Goal: Transaction & Acquisition: Obtain resource

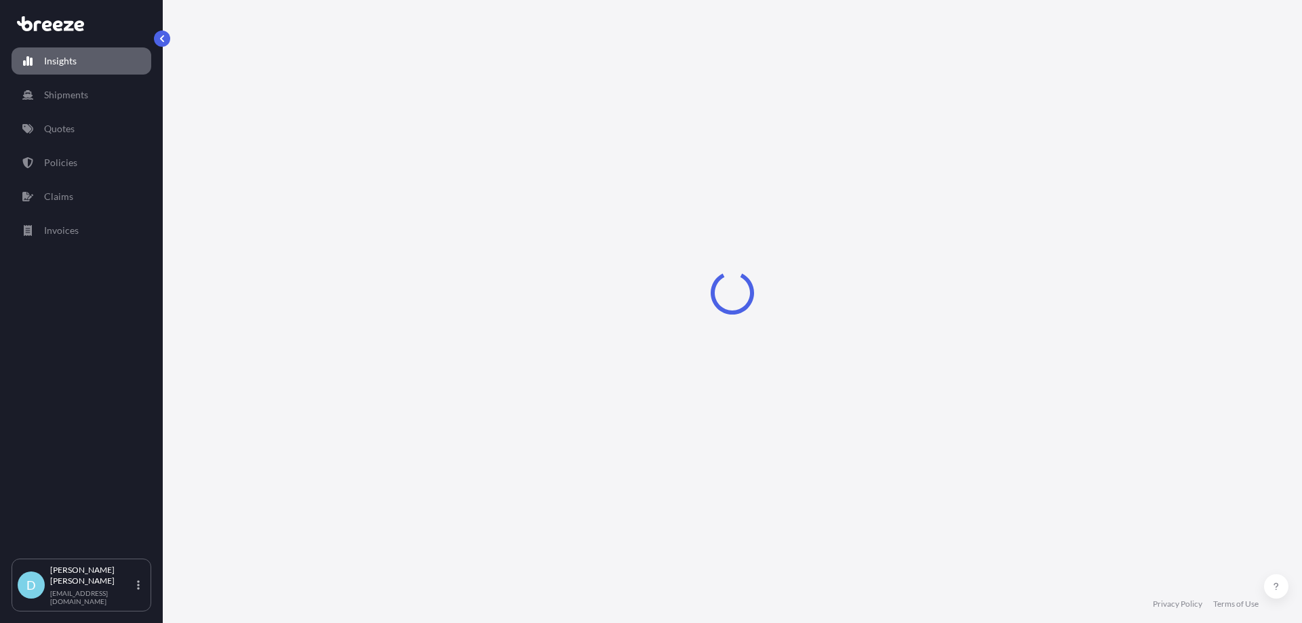
select select "2025"
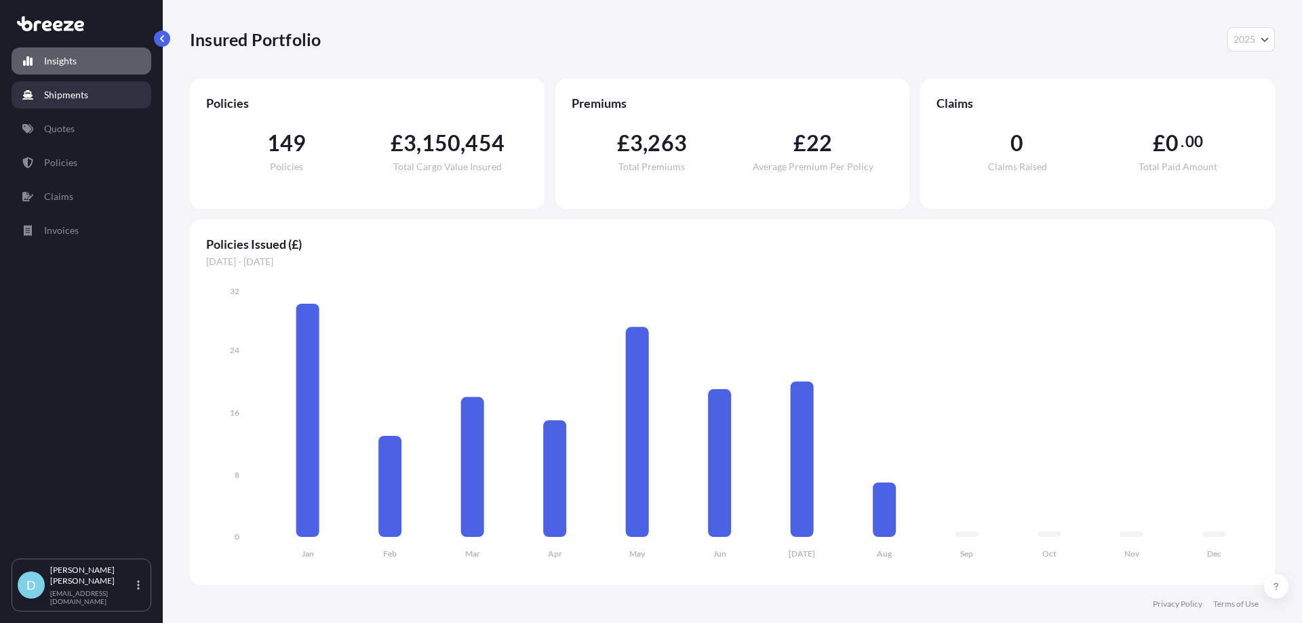
click at [104, 101] on link "Shipments" at bounding box center [82, 94] width 140 height 27
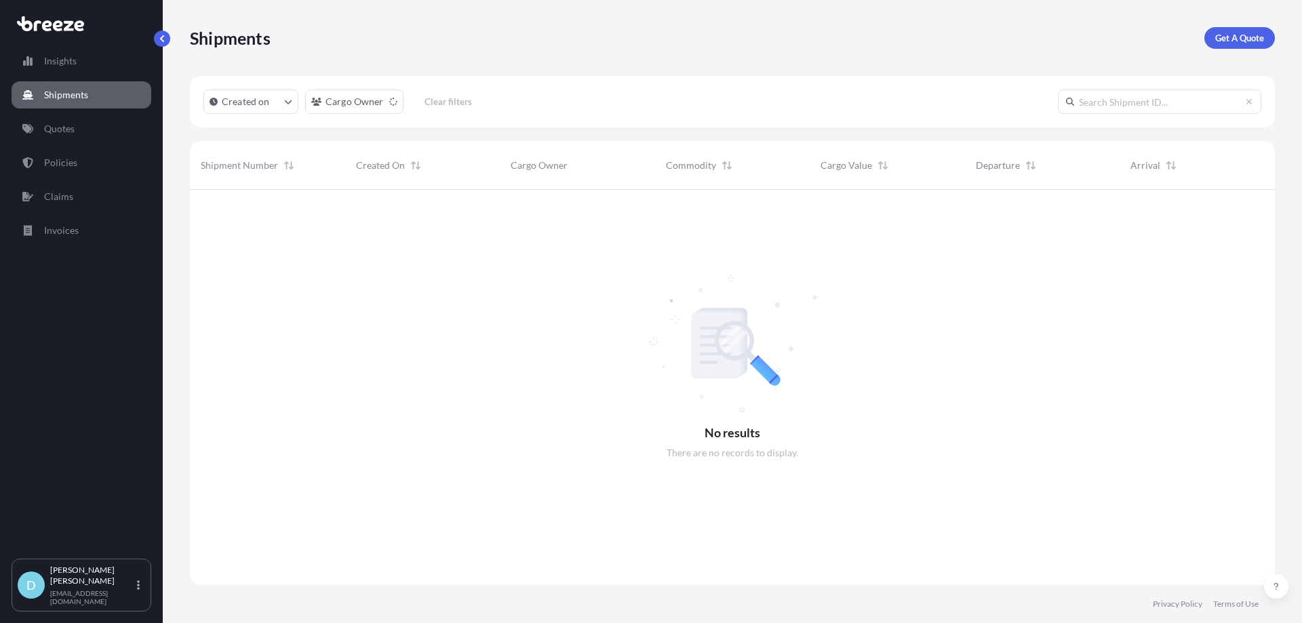
scroll to position [434, 1075]
click at [1248, 43] on p "Get A Quote" at bounding box center [1239, 38] width 49 height 14
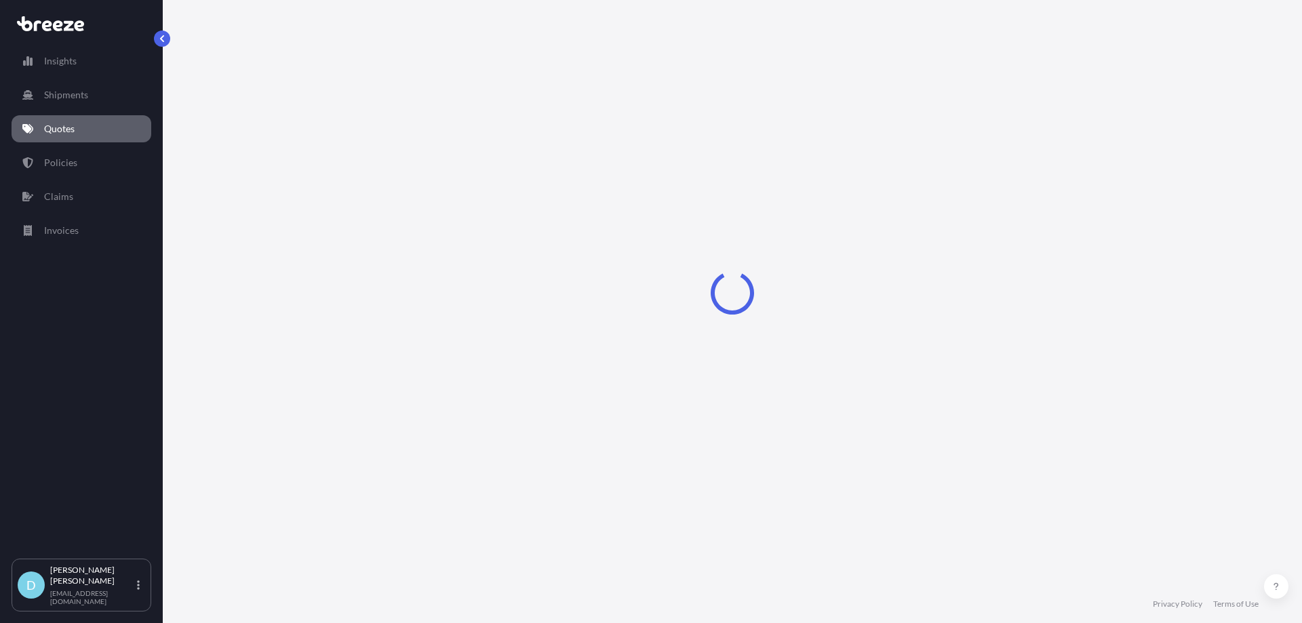
select select "Sea"
select select "1"
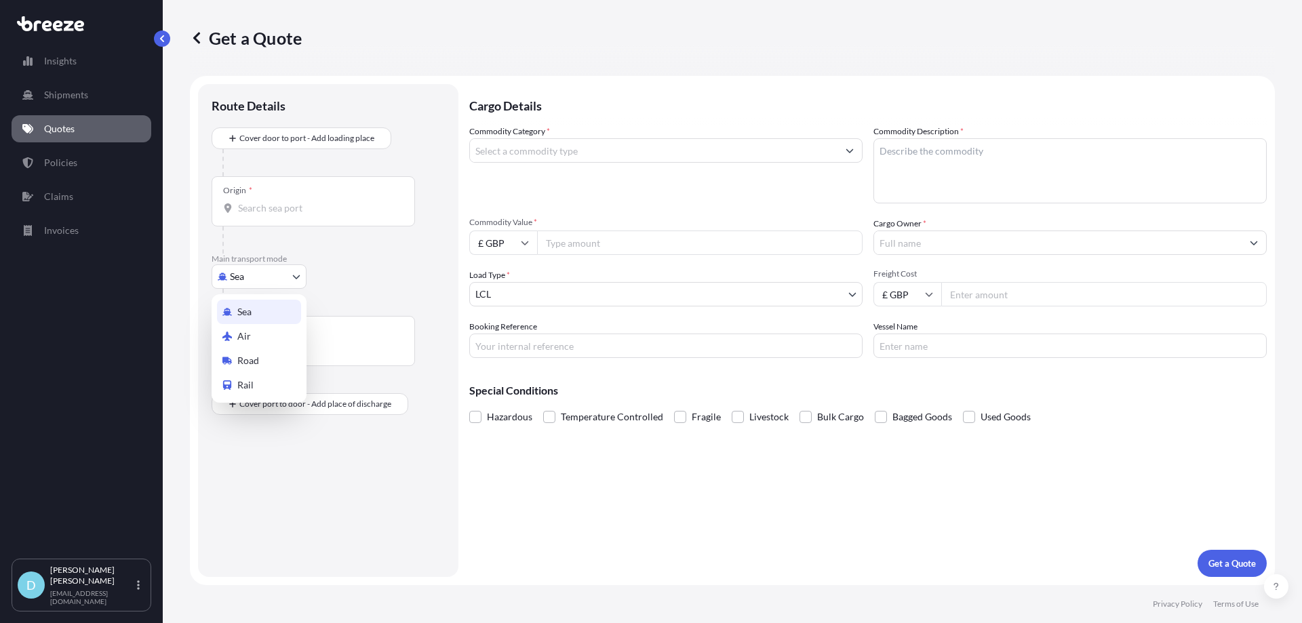
click at [275, 278] on body "Insights Shipments Quotes Policies Claims Invoices D [PERSON_NAME] [PERSON_NAME…" at bounding box center [651, 311] width 1302 height 623
click at [256, 336] on div "Air" at bounding box center [259, 336] width 84 height 24
select select "Air"
click at [272, 207] on input "Origin *" at bounding box center [318, 214] width 160 height 14
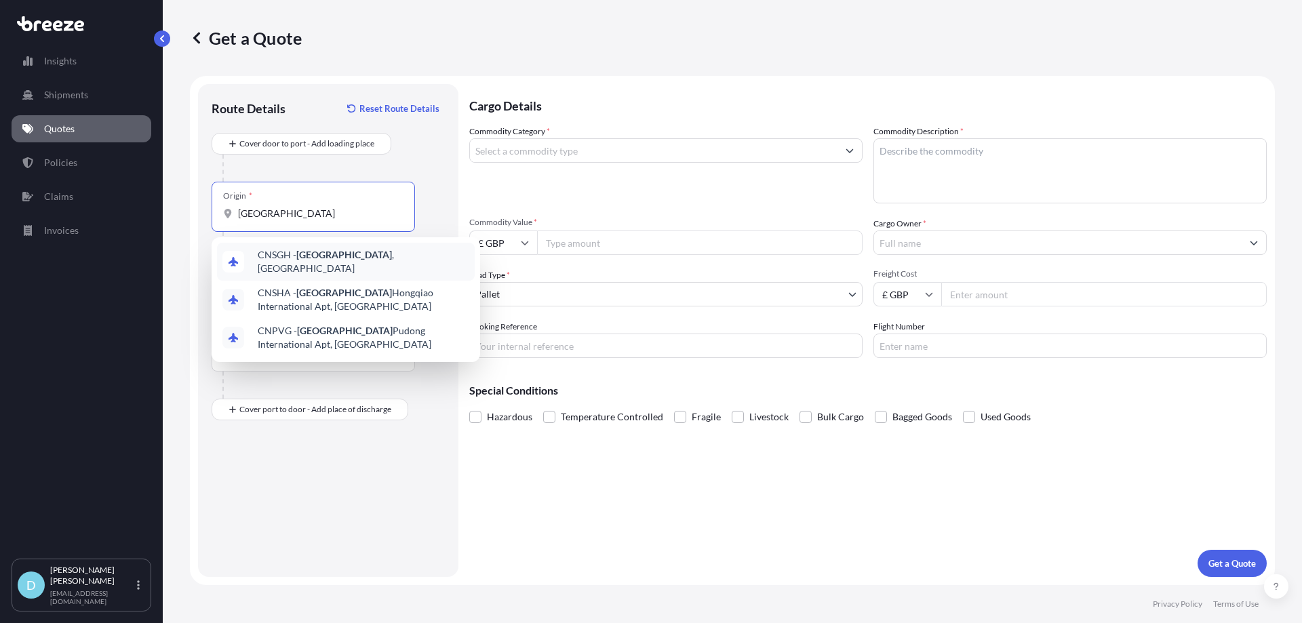
click at [286, 251] on div "CNSGH - [GEOGRAPHIC_DATA] , [GEOGRAPHIC_DATA]" at bounding box center [346, 262] width 258 height 38
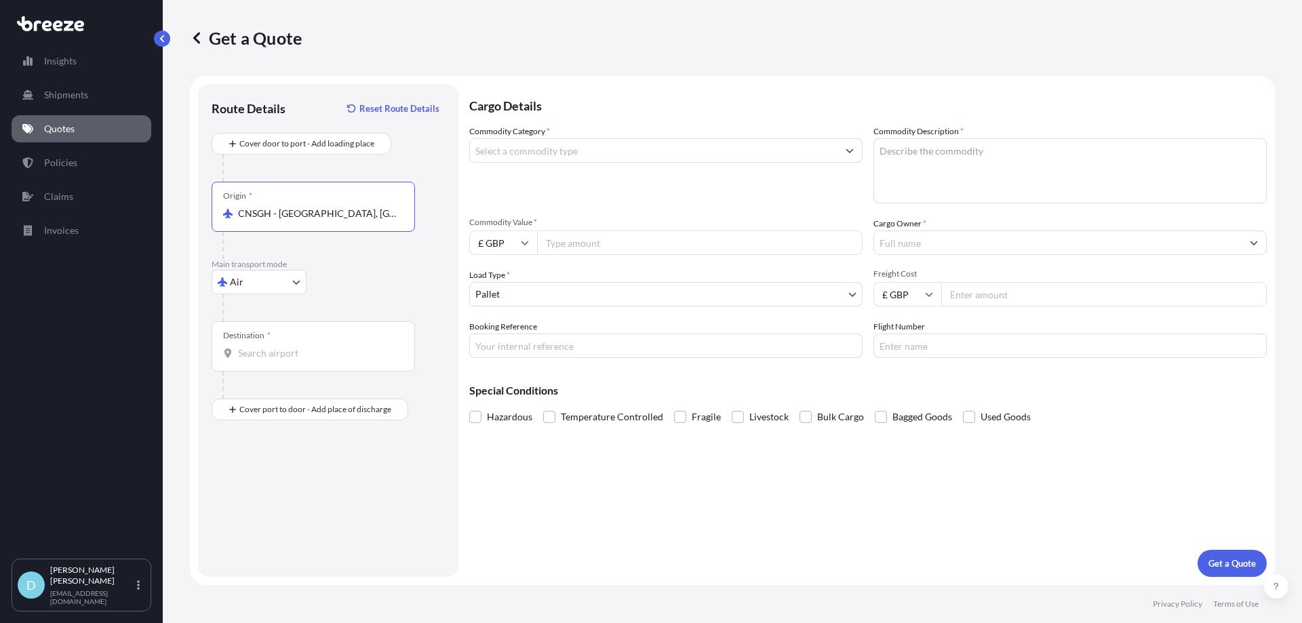
type input "CNSGH - [GEOGRAPHIC_DATA], [GEOGRAPHIC_DATA]"
click at [267, 348] on input "Destination *" at bounding box center [318, 353] width 160 height 14
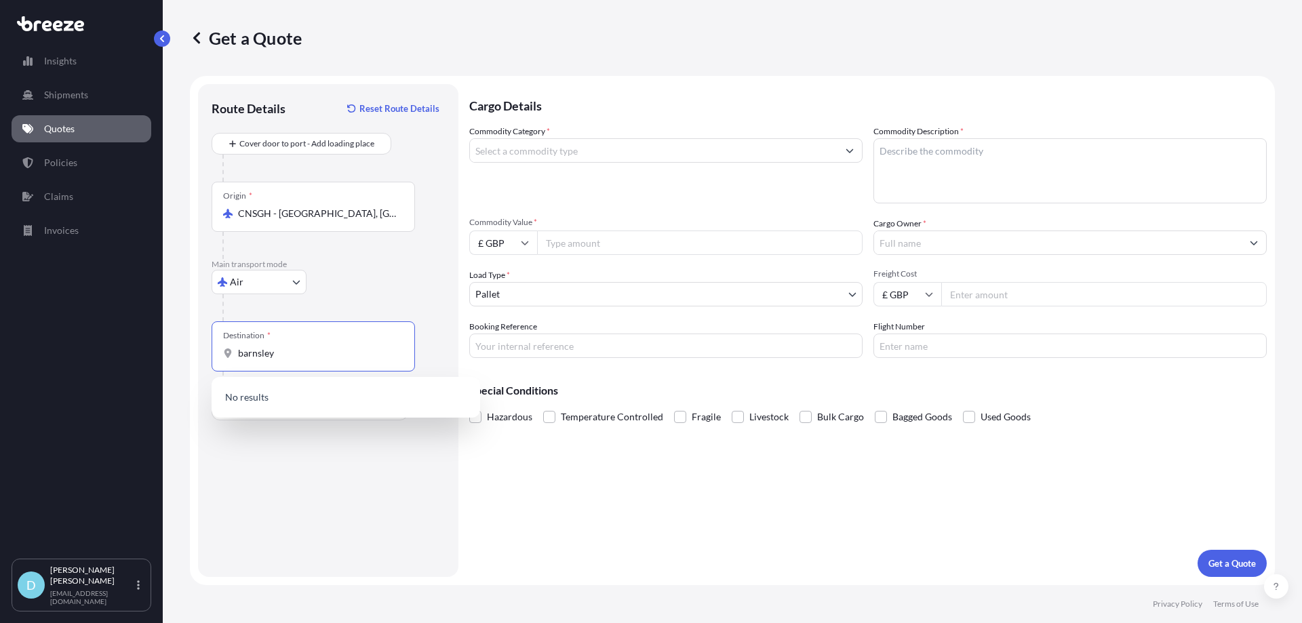
click at [285, 357] on input "barnsley" at bounding box center [318, 353] width 160 height 14
drag, startPoint x: 285, startPoint y: 357, endPoint x: 203, endPoint y: 339, distance: 83.4
click at [203, 342] on div "Route Details Reset Route Details Cover door to port - Add loading place Place …" at bounding box center [328, 330] width 260 height 493
click at [338, 304] on div at bounding box center [333, 307] width 222 height 27
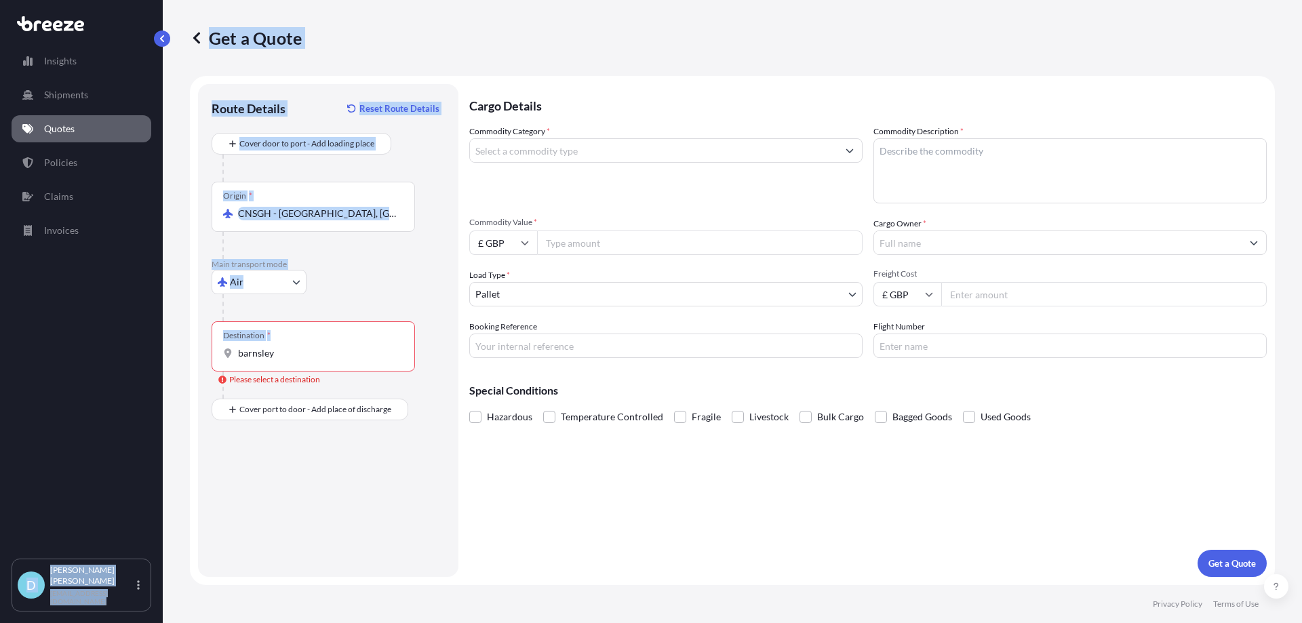
drag, startPoint x: 302, startPoint y: 361, endPoint x: 139, endPoint y: 363, distance: 162.7
click at [140, 363] on div "Insights Shipments Quotes Policies Claims Invoices D [PERSON_NAME] [PERSON_NAME…" at bounding box center [651, 311] width 1302 height 623
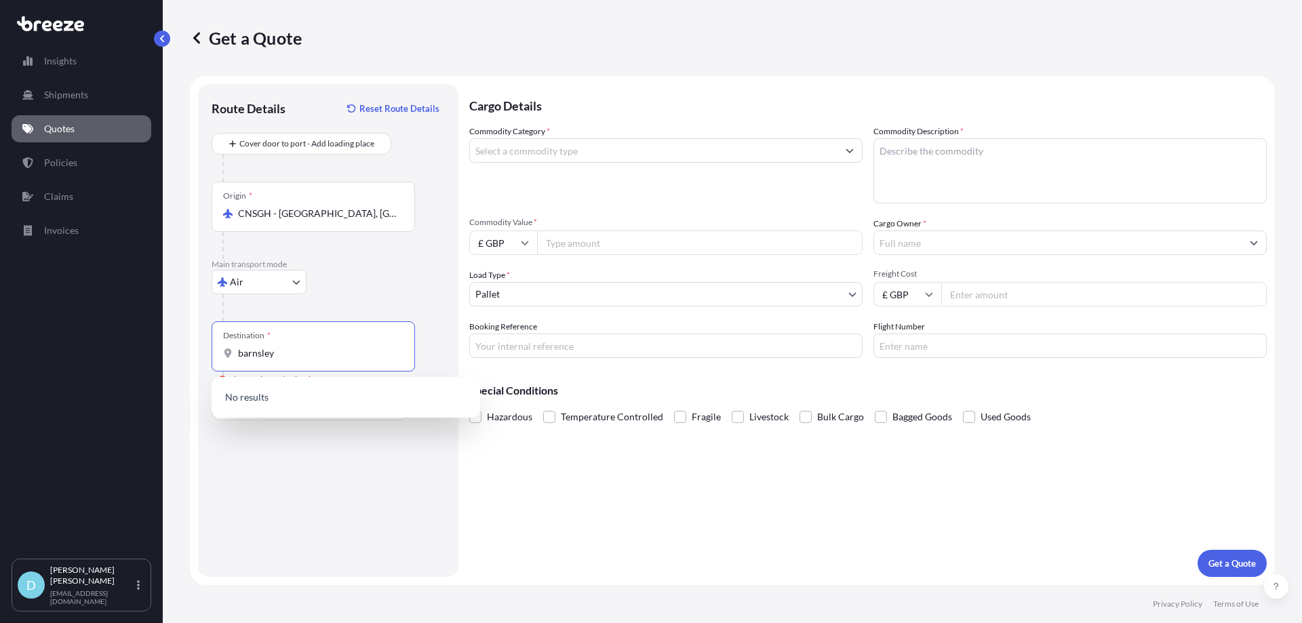
click at [294, 355] on input "barnsley" at bounding box center [318, 353] width 160 height 14
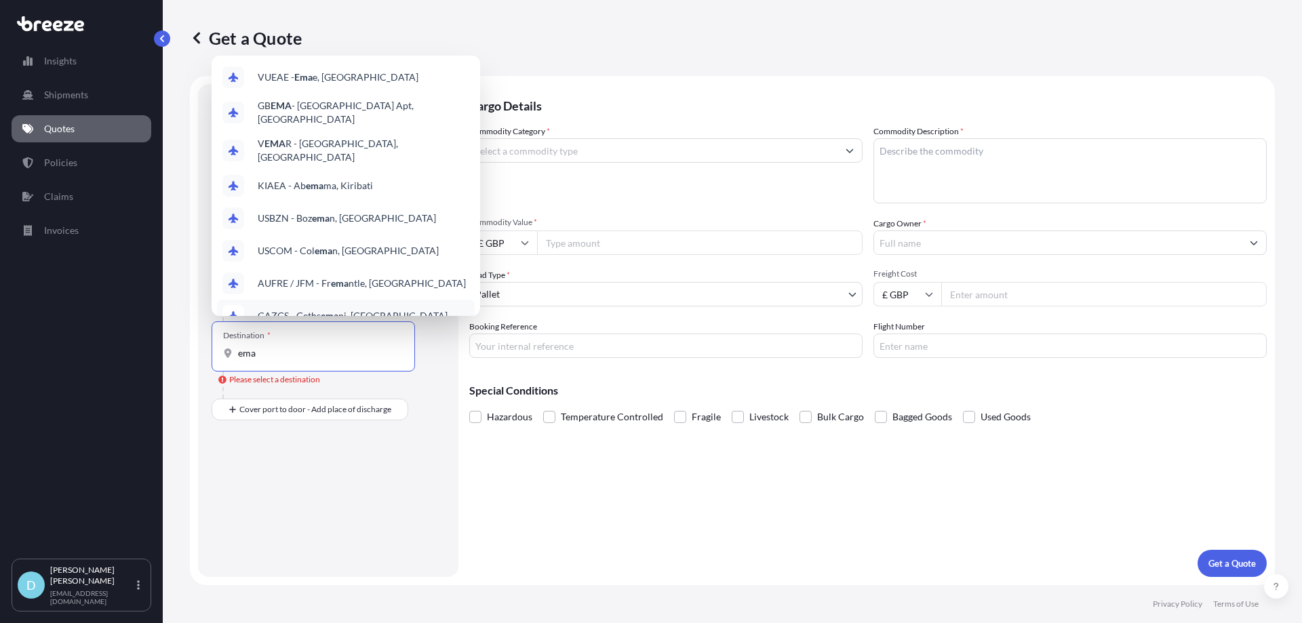
drag, startPoint x: 247, startPoint y: 358, endPoint x: 153, endPoint y: 361, distance: 94.3
click at [153, 361] on div "Insights Shipments Quotes Policies Claims Invoices D [PERSON_NAME] [PERSON_NAME…" at bounding box center [651, 311] width 1302 height 623
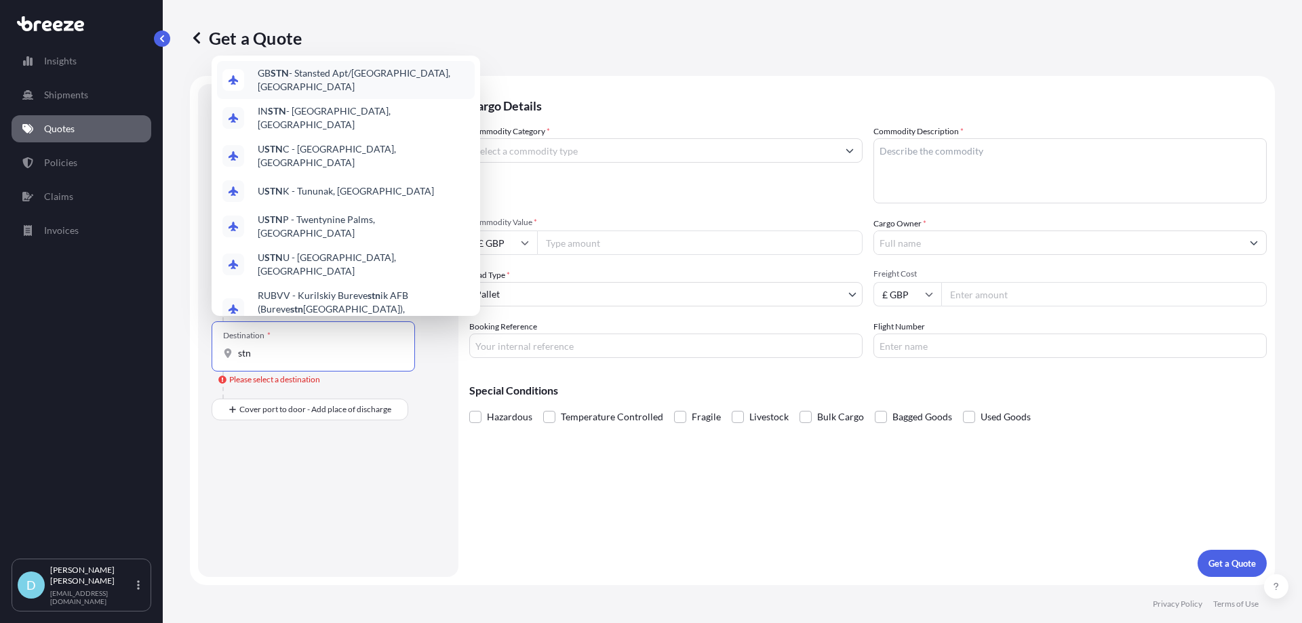
click at [310, 94] on span "GB STN - Stansted Apt/[GEOGRAPHIC_DATA], [GEOGRAPHIC_DATA]" at bounding box center [364, 79] width 212 height 27
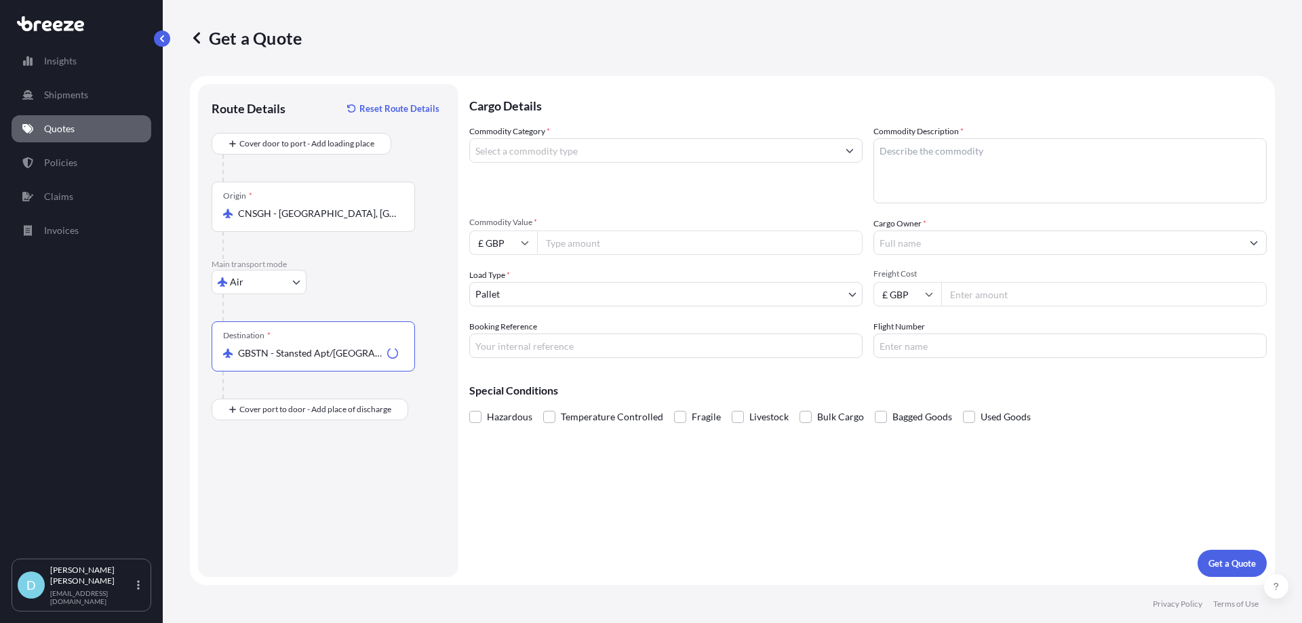
type input "GBSTN - Stansted Apt/[GEOGRAPHIC_DATA], [GEOGRAPHIC_DATA]"
click at [273, 473] on div "Place of Discharge" at bounding box center [313, 475] width 203 height 50
click at [273, 475] on input "Place of Discharge" at bounding box center [318, 482] width 160 height 14
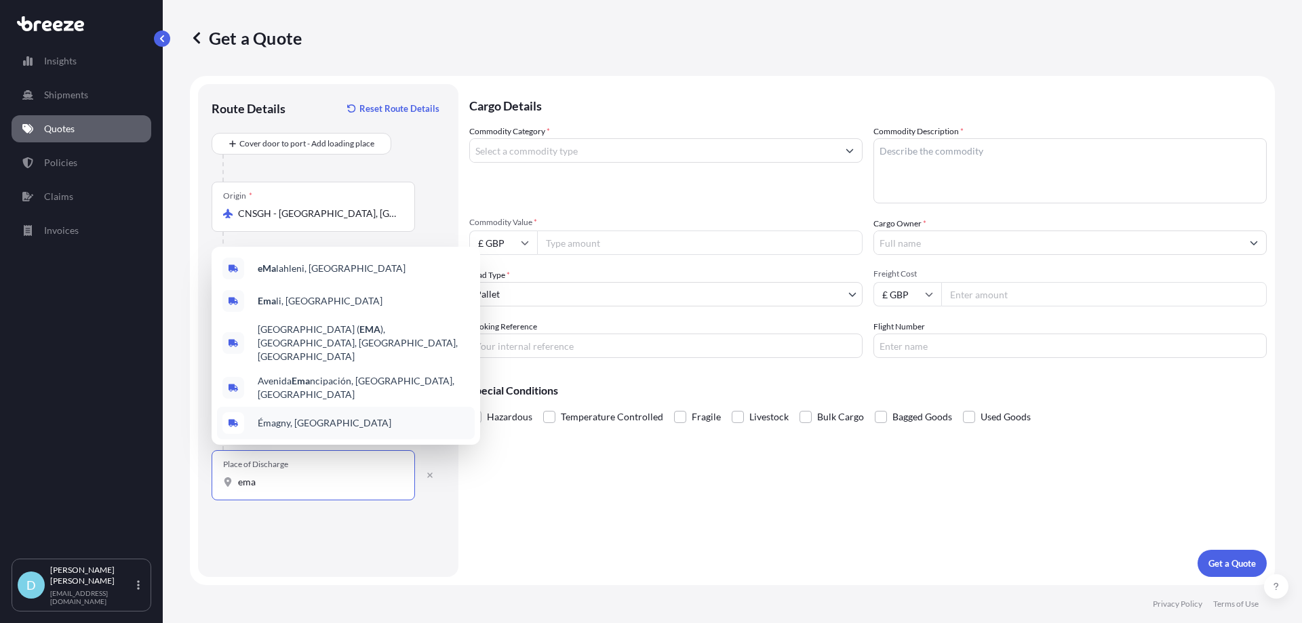
drag, startPoint x: 280, startPoint y: 482, endPoint x: 141, endPoint y: 473, distance: 139.3
click at [141, 473] on div "Insights Shipments Quotes Policies Claims Invoices D [PERSON_NAME] [PERSON_NAME…" at bounding box center [651, 311] width 1302 height 623
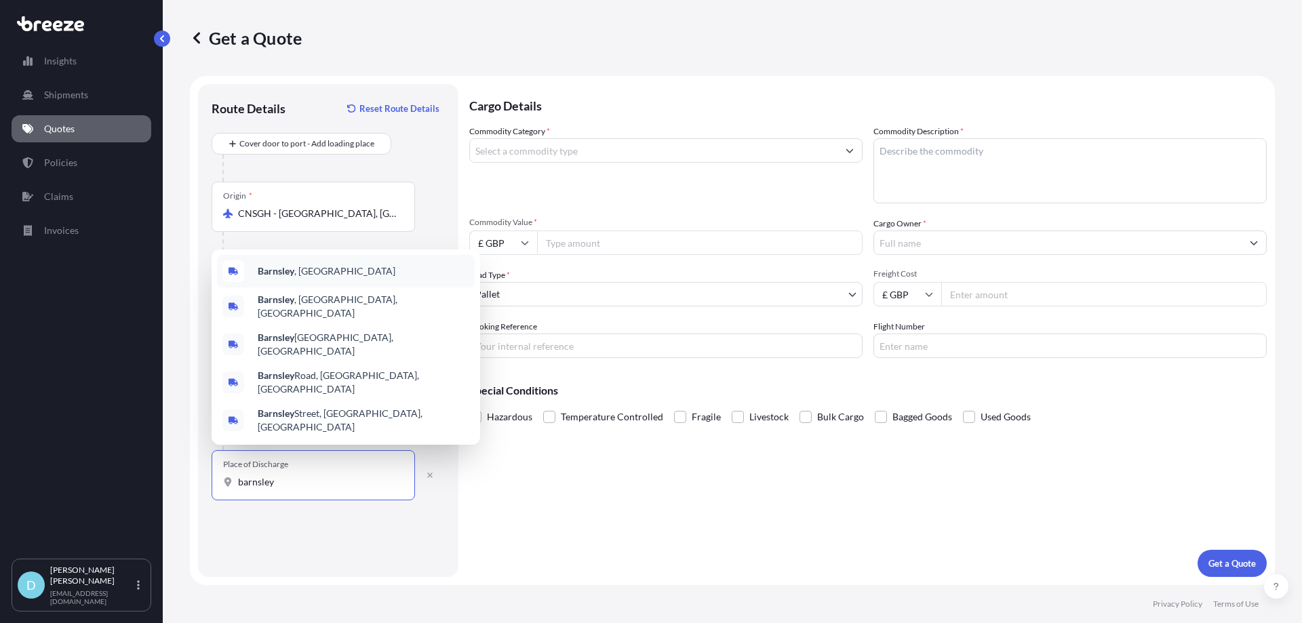
click at [298, 278] on span "Barnsley , [GEOGRAPHIC_DATA]" at bounding box center [327, 271] width 138 height 14
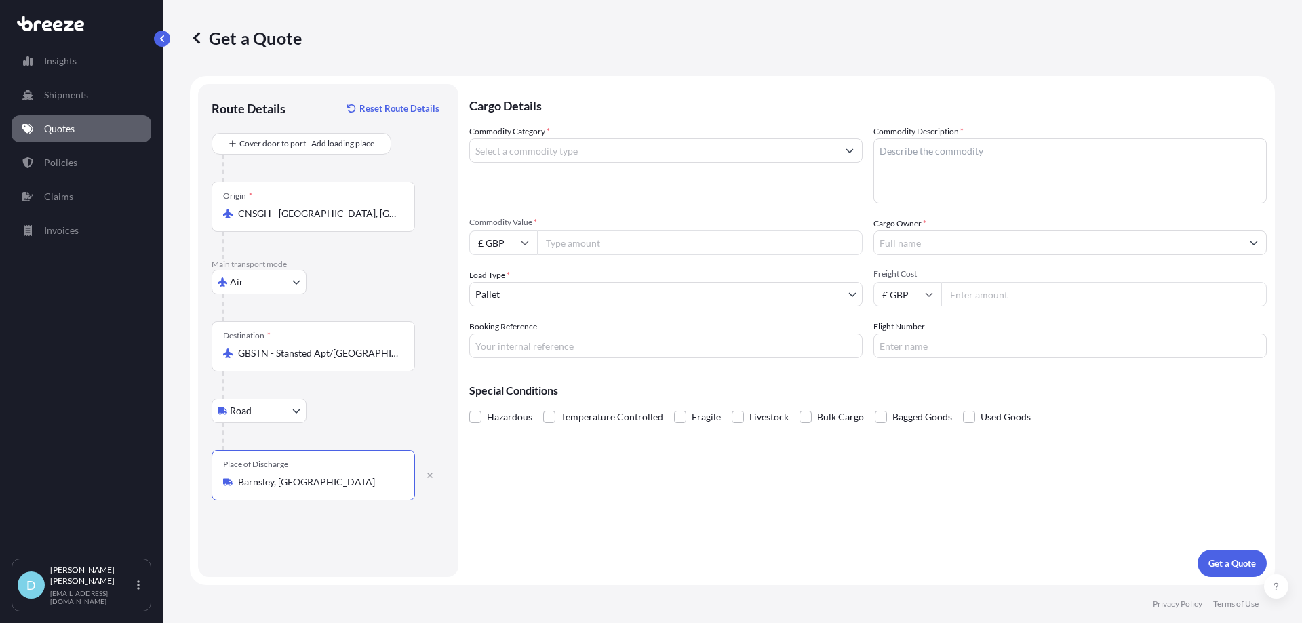
type input "Barnsley, [GEOGRAPHIC_DATA]"
click at [535, 131] on label "Commodity Category *" at bounding box center [509, 132] width 81 height 14
click at [535, 138] on input "Commodity Category *" at bounding box center [653, 150] width 367 height 24
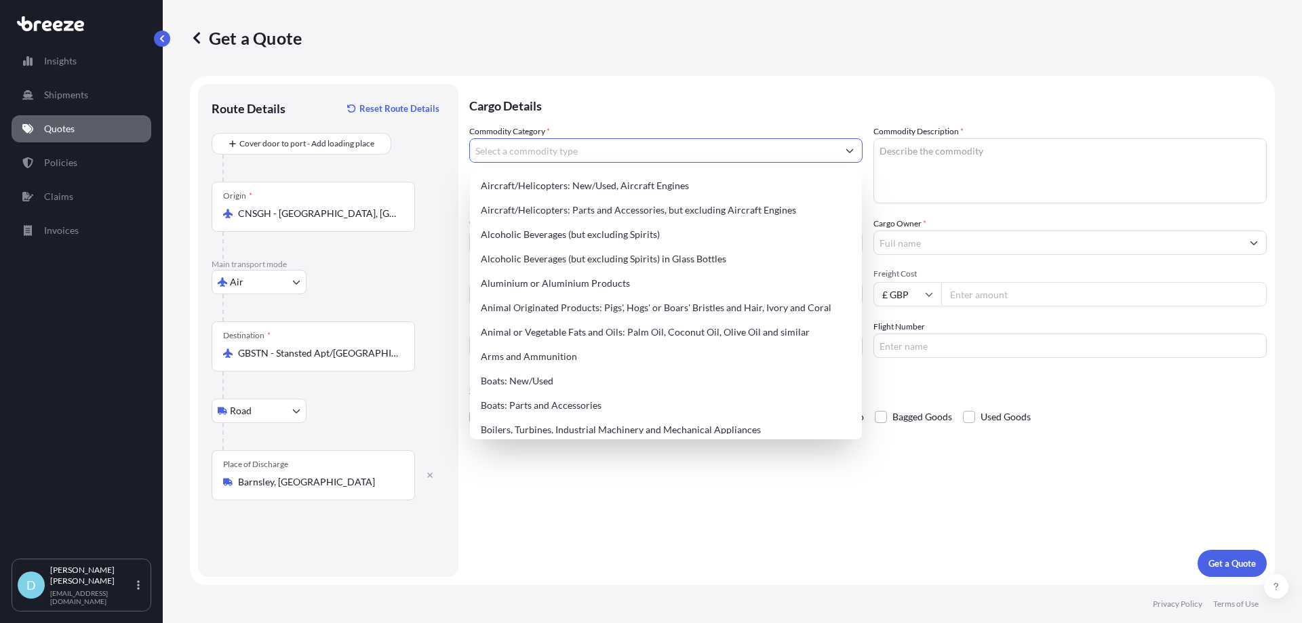
click at [532, 158] on input "Commodity Category *" at bounding box center [653, 150] width 367 height 24
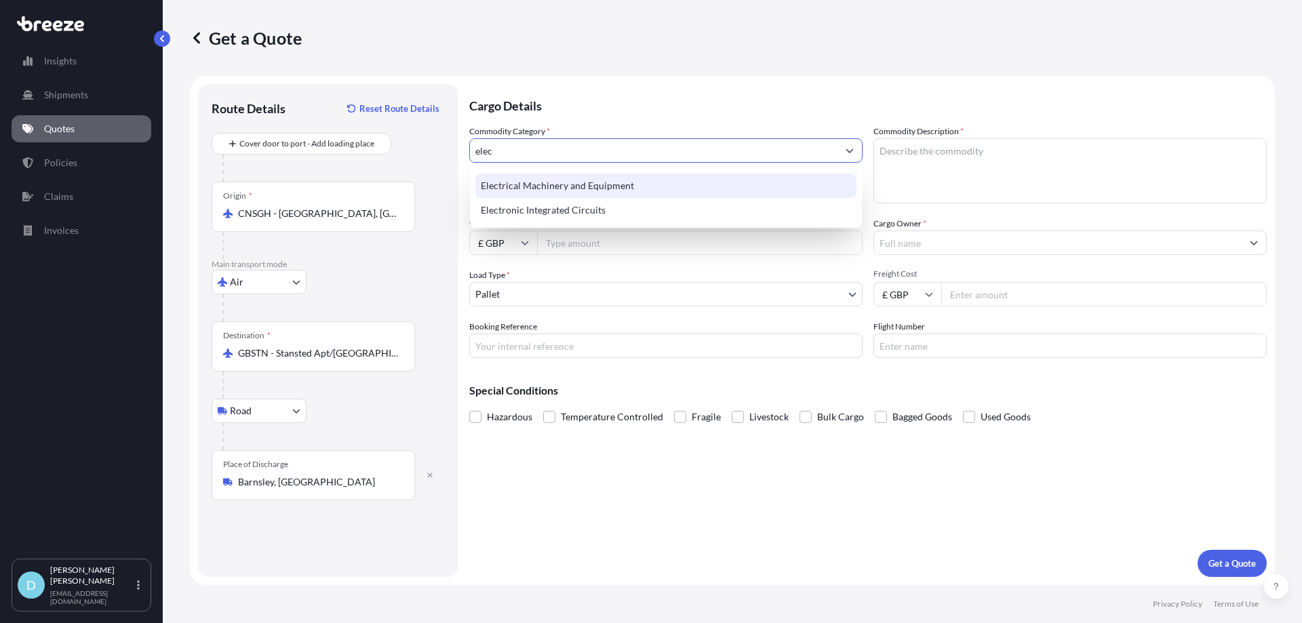
click at [549, 184] on div "Electrical Machinery and Equipment" at bounding box center [665, 186] width 381 height 24
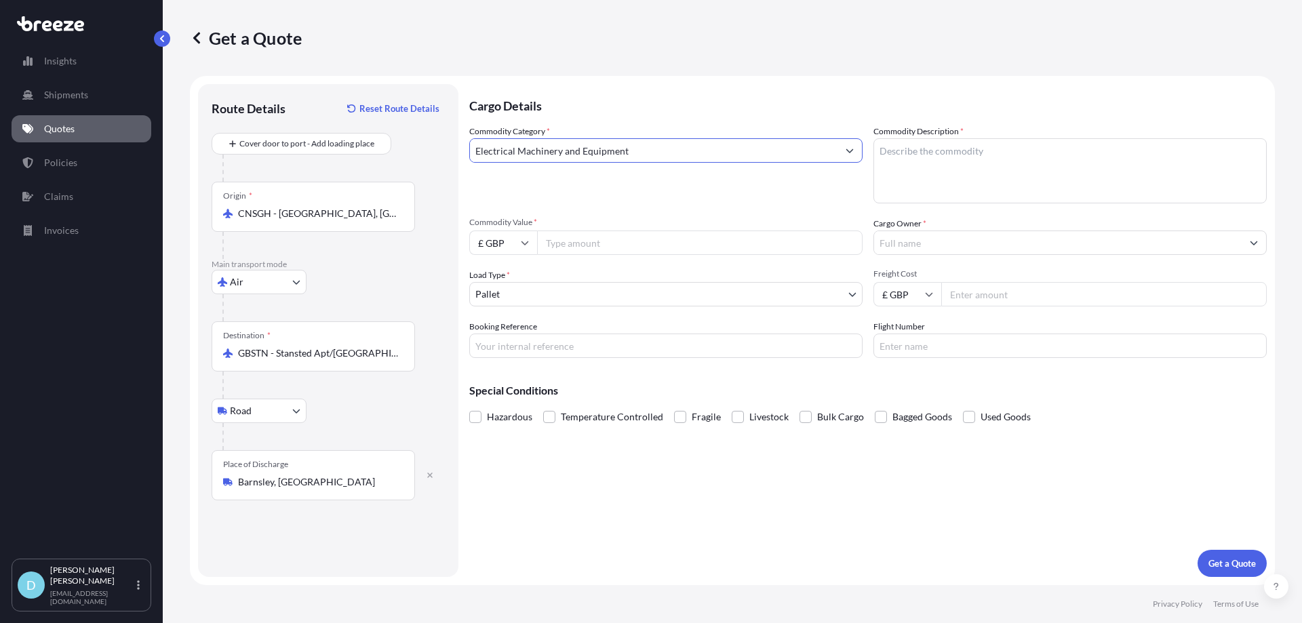
type input "Electrical Machinery and Equipment"
click at [915, 162] on textarea "Commodity Description *" at bounding box center [1069, 170] width 393 height 65
type textarea "Transparent LCD"
drag, startPoint x: 625, startPoint y: 237, endPoint x: 555, endPoint y: 237, distance: 70.5
click at [625, 237] on input "Commodity Value *" at bounding box center [699, 243] width 325 height 24
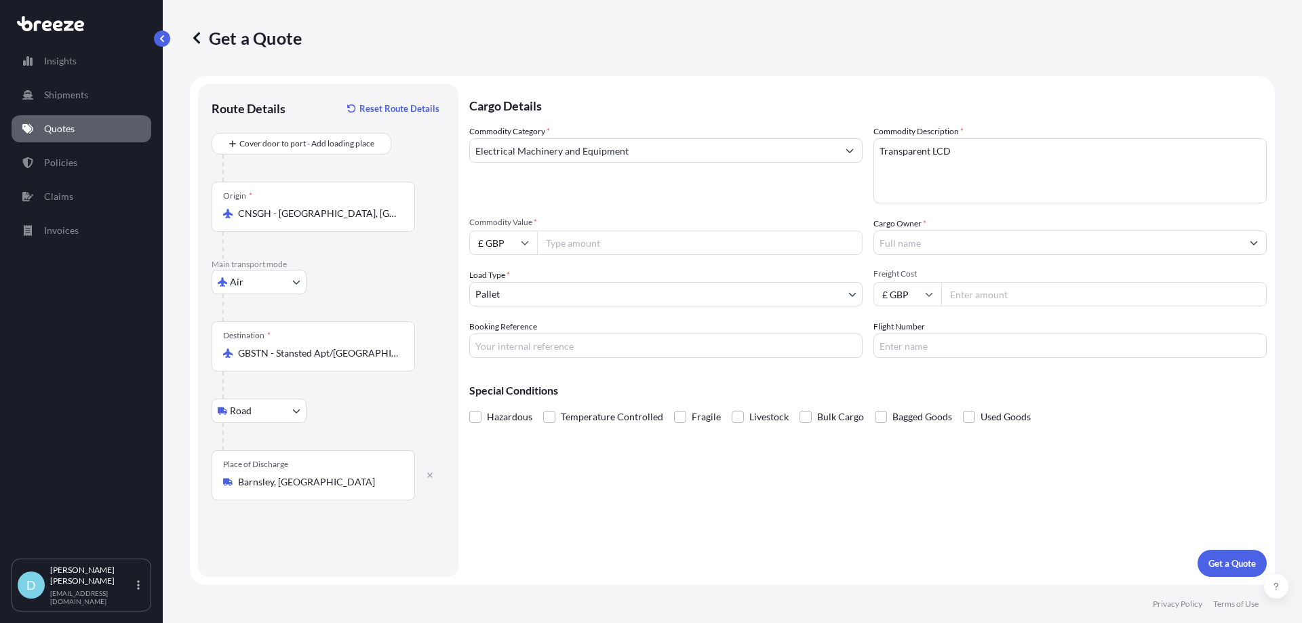
click at [494, 238] on input "£ GBP" at bounding box center [503, 243] width 68 height 24
click at [565, 250] on input "Commodity Value *" at bounding box center [699, 243] width 325 height 24
click at [506, 236] on input "£ GBP" at bounding box center [503, 243] width 68 height 24
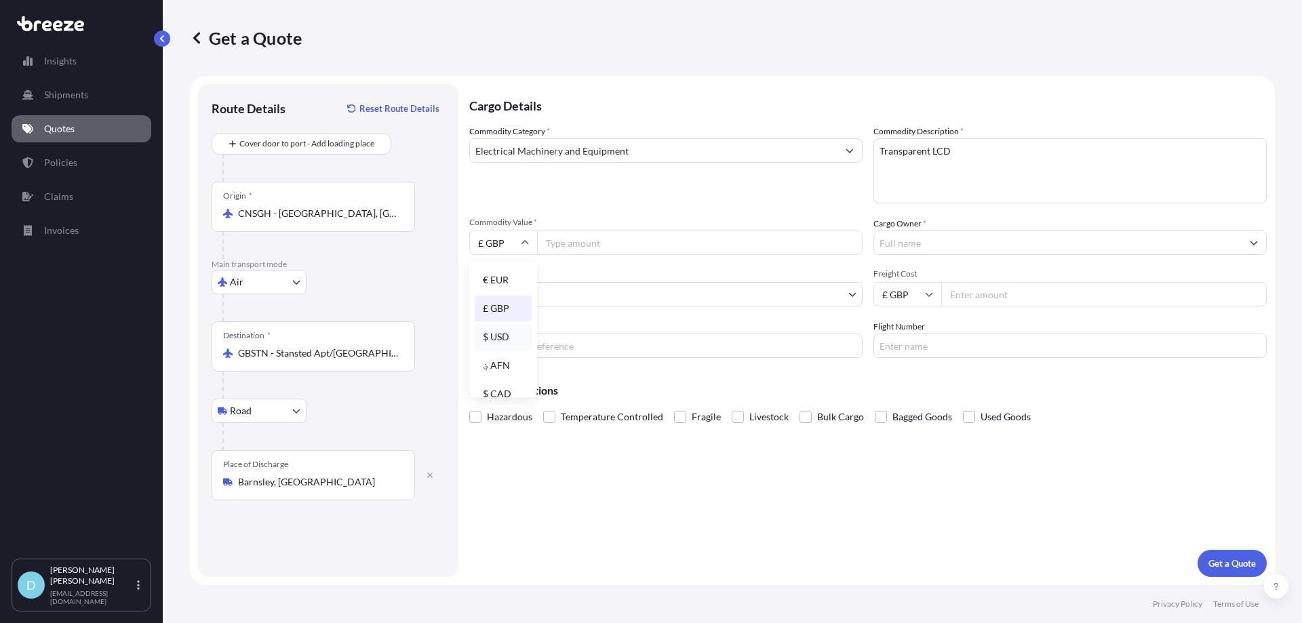
click at [496, 339] on div "$ USD" at bounding box center [503, 337] width 57 height 26
type input "$ USD"
click at [574, 239] on input "Commodity Value *" at bounding box center [699, 243] width 325 height 24
type input "3500"
click at [961, 245] on input "Cargo Owner *" at bounding box center [1057, 243] width 367 height 24
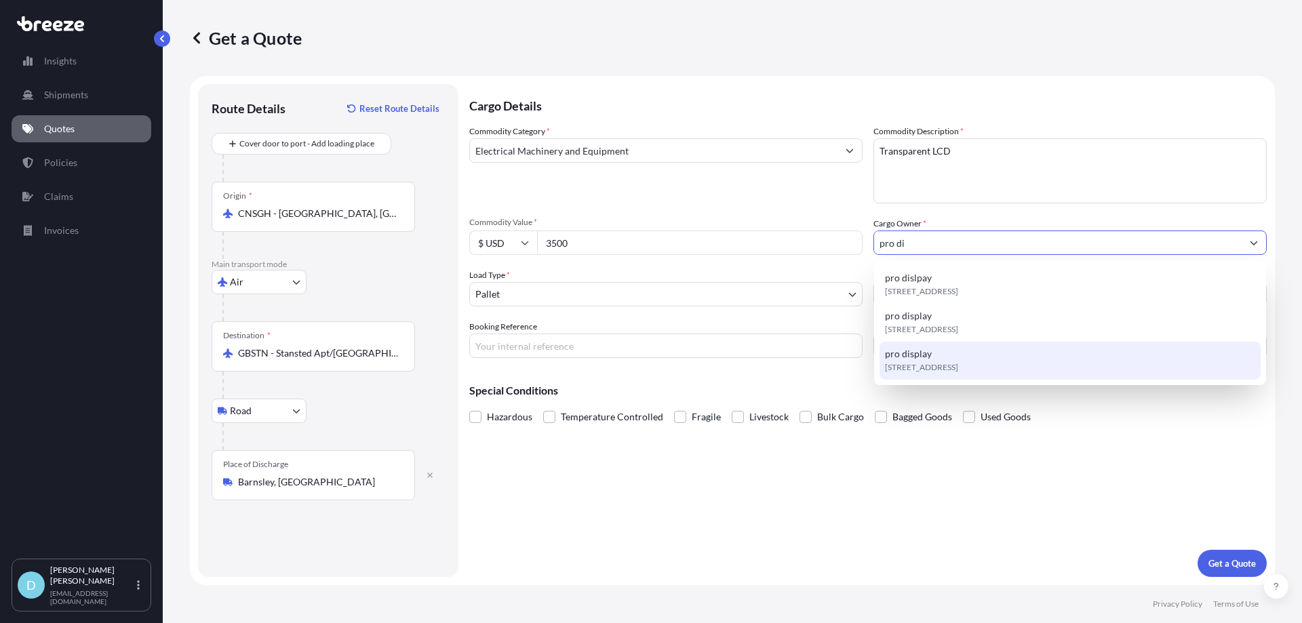
click at [904, 357] on span "pro display" at bounding box center [908, 354] width 47 height 14
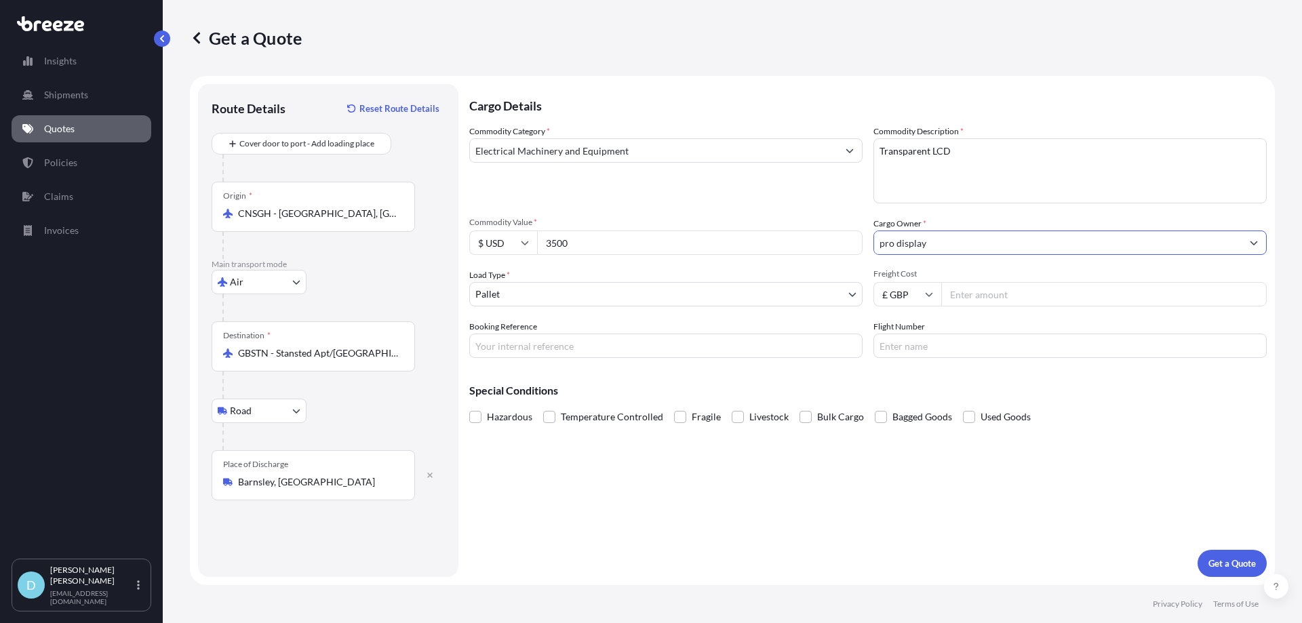
type input "pro display"
click at [657, 349] on input "Booking Reference" at bounding box center [665, 346] width 393 height 24
type input "IM25004954"
click at [980, 537] on div "Cargo Details Commodity Category * Electrical Machinery and Equipment Commodity…" at bounding box center [867, 330] width 797 height 493
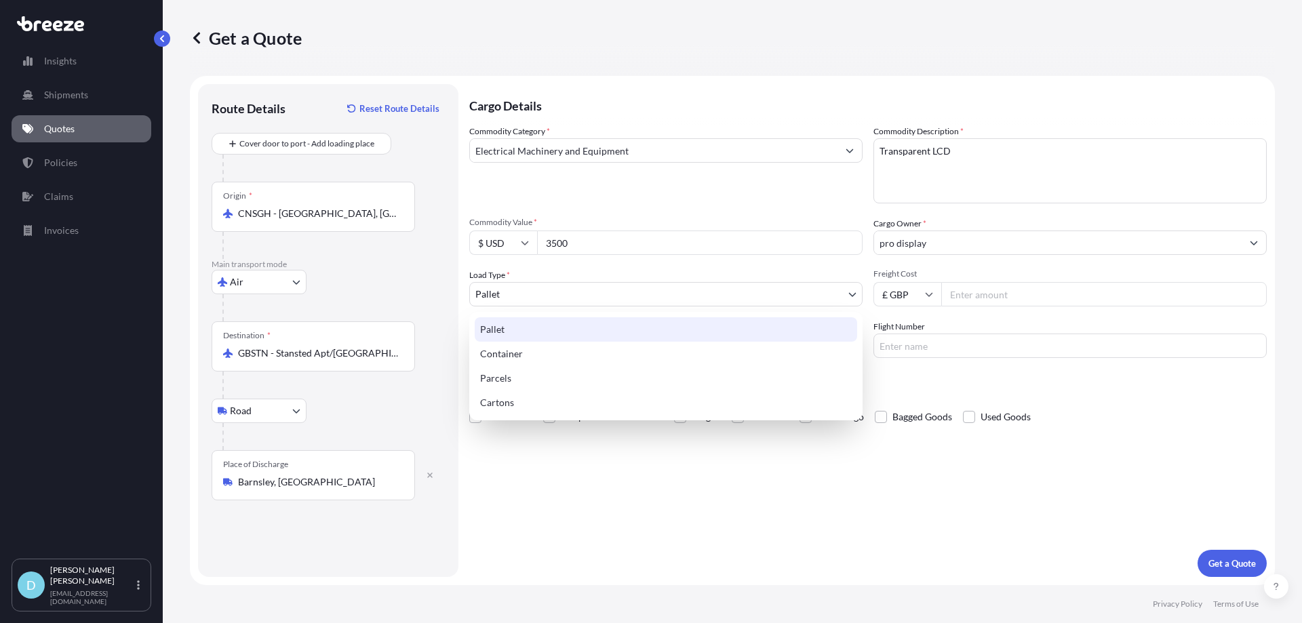
click at [677, 298] on body "Insights Shipments Quotes Policies Claims Invoices D [PERSON_NAME] [PERSON_NAME…" at bounding box center [651, 311] width 1302 height 623
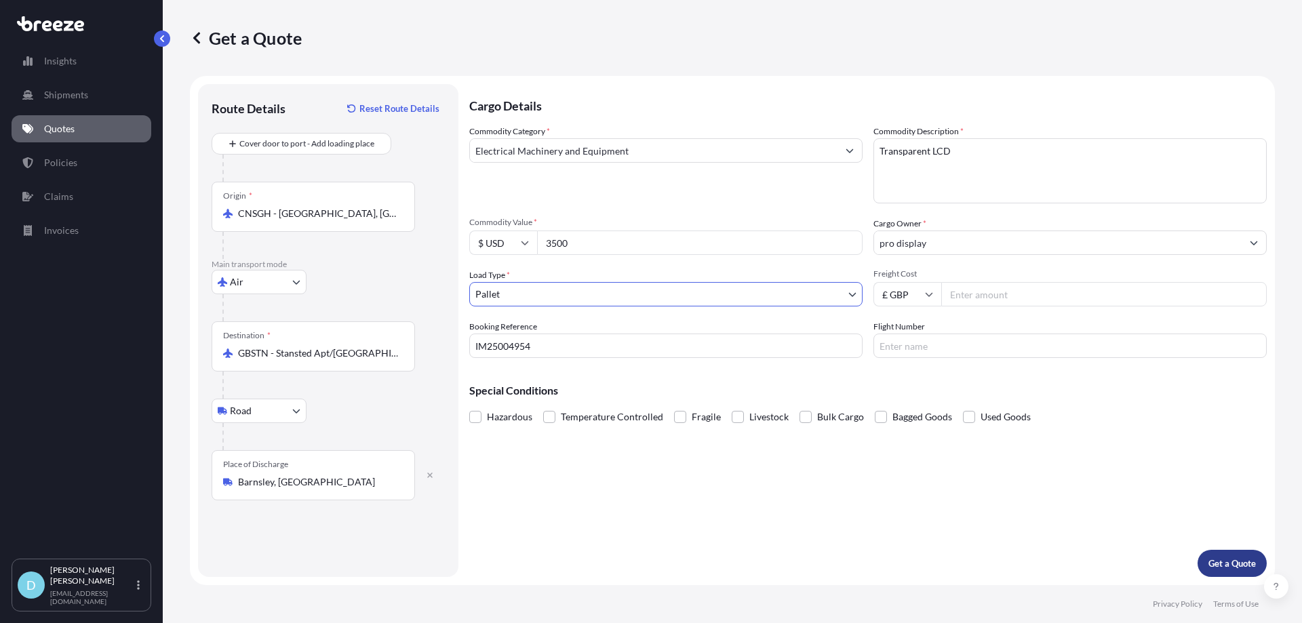
click at [1216, 561] on p "Get a Quote" at bounding box center [1231, 564] width 47 height 14
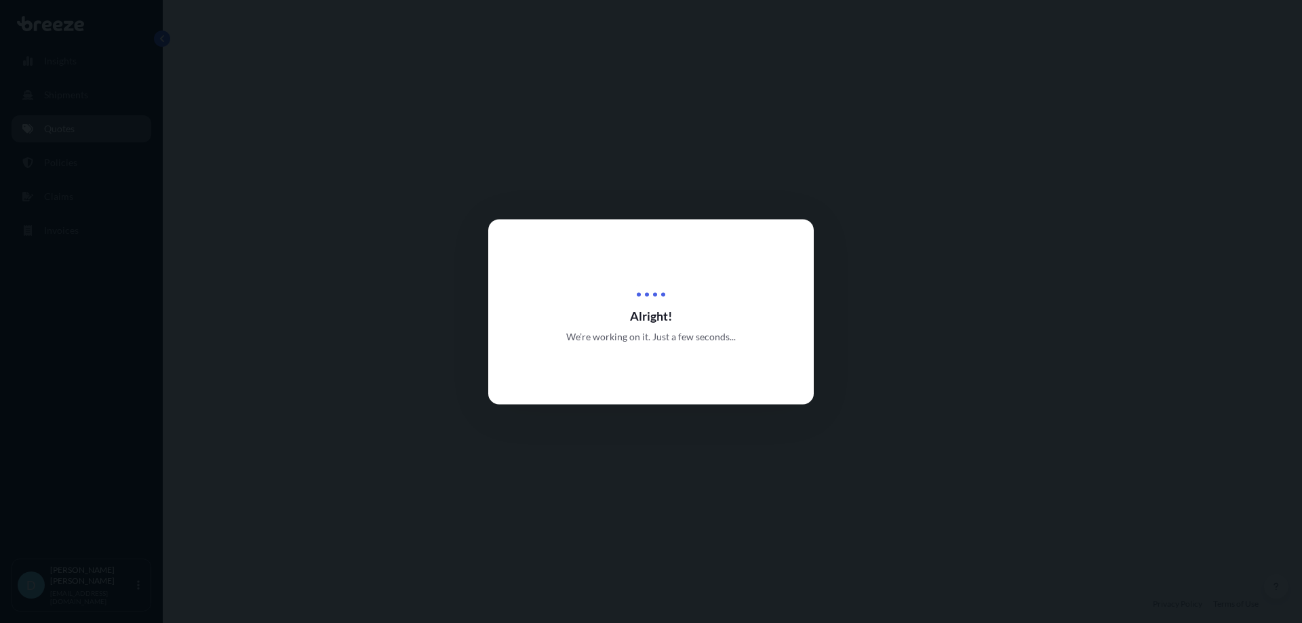
select select "Air"
select select "Road"
select select "1"
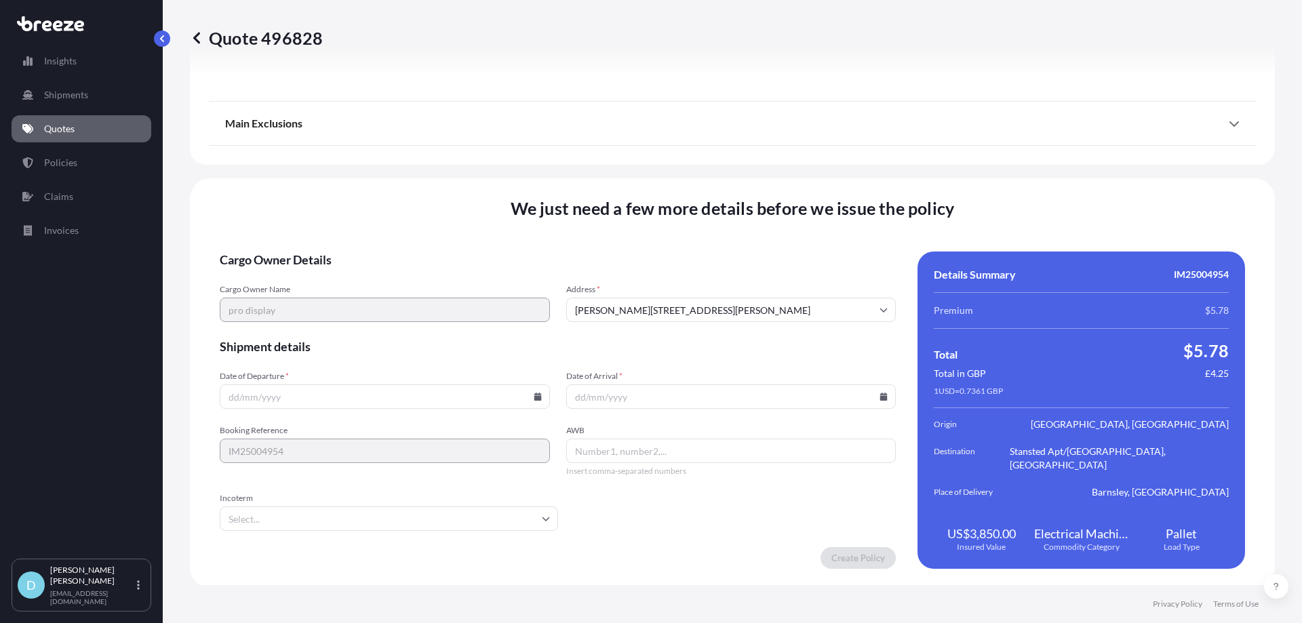
scroll to position [1624, 0]
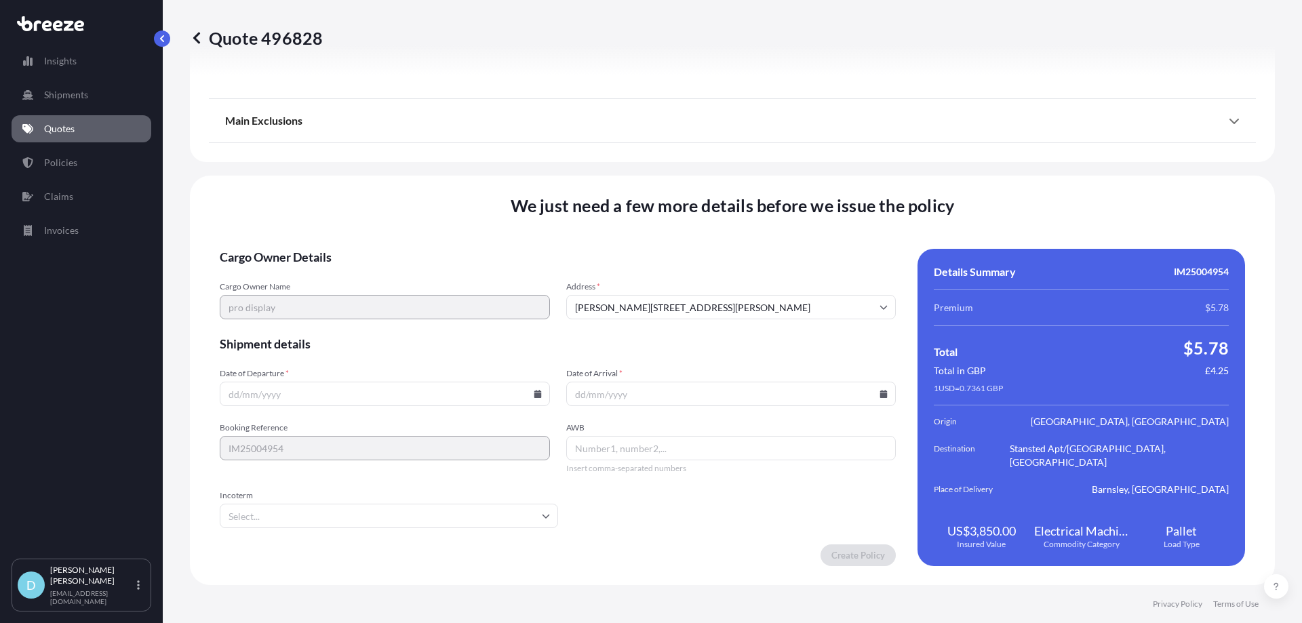
click at [534, 397] on icon at bounding box center [537, 394] width 7 height 8
click at [411, 269] on button "15" at bounding box center [415, 273] width 22 height 22
type input "[DATE]"
click at [672, 393] on input "Date of Arrival *" at bounding box center [731, 394] width 330 height 24
click at [880, 391] on icon at bounding box center [883, 394] width 7 height 8
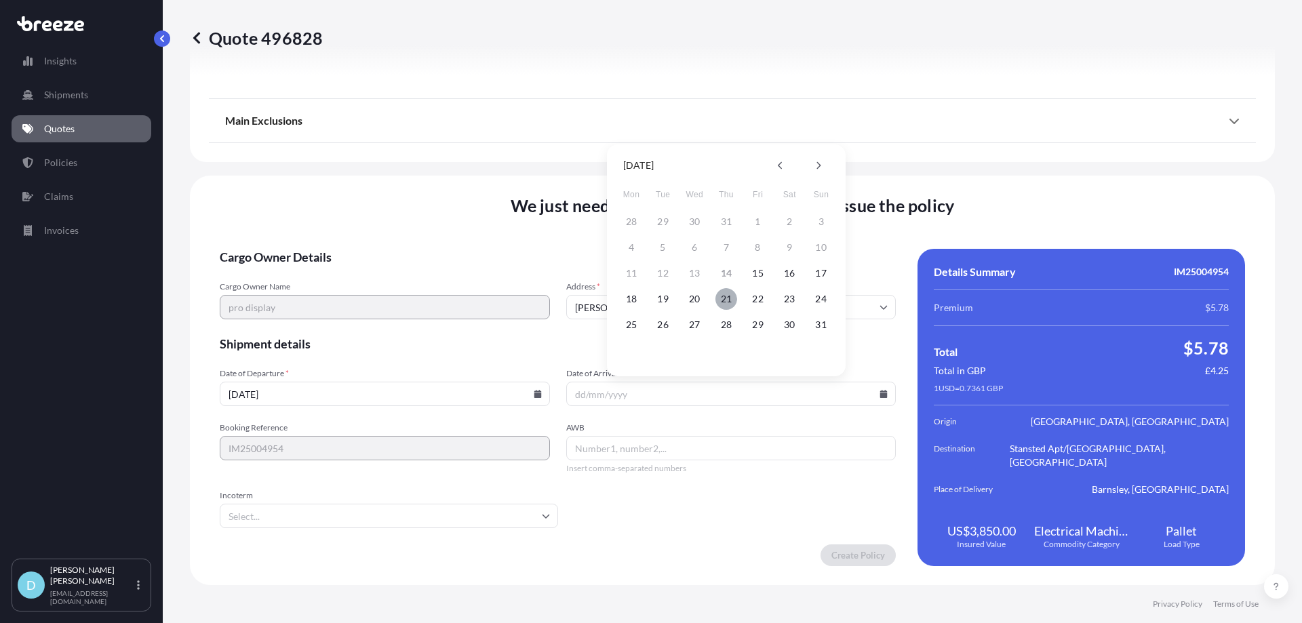
click at [717, 294] on button "21" at bounding box center [726, 299] width 22 height 22
type input "[DATE]"
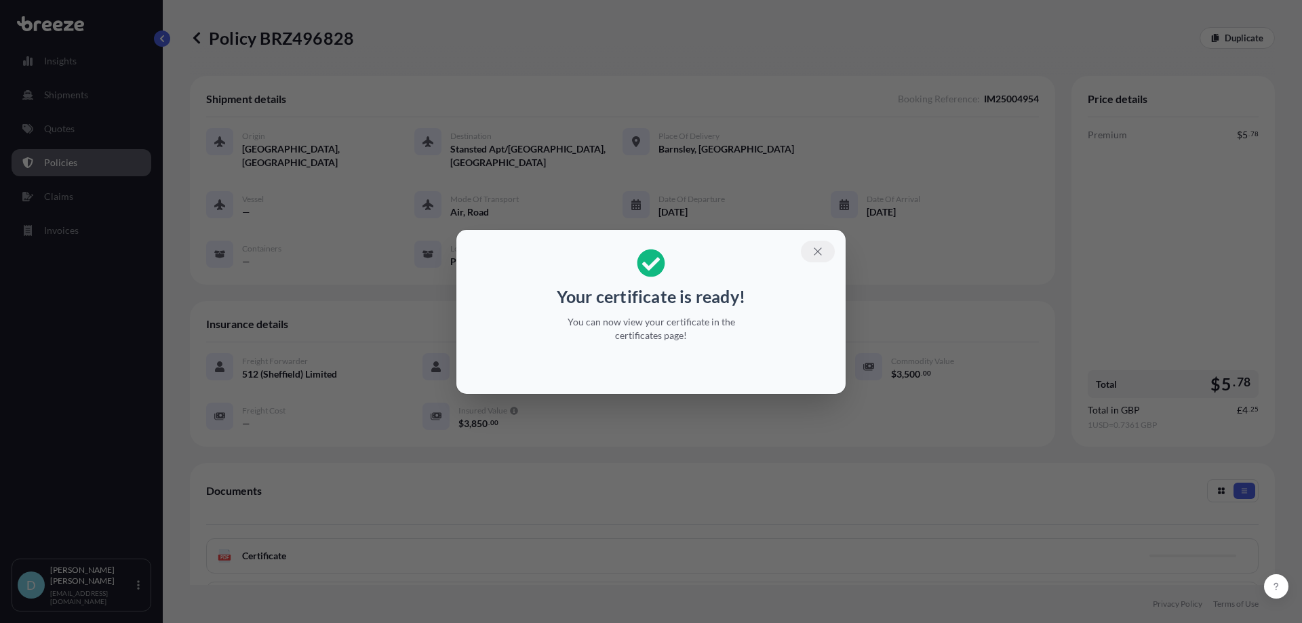
click at [818, 241] on button "button" at bounding box center [818, 252] width 34 height 22
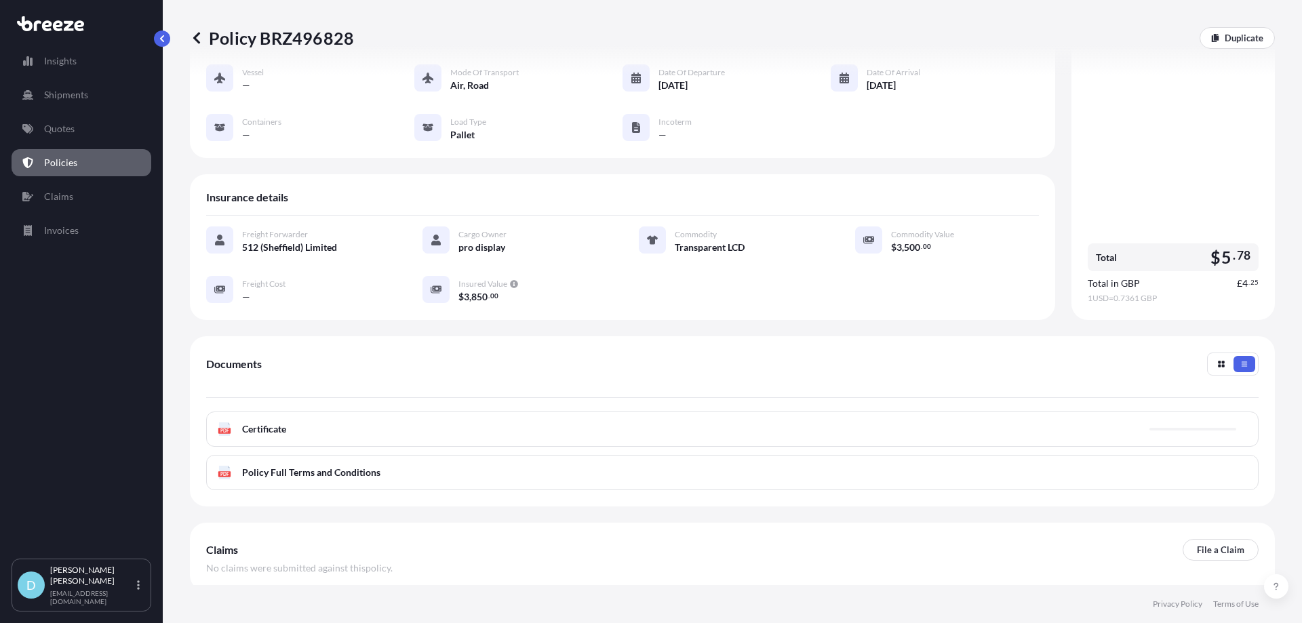
scroll to position [136, 0]
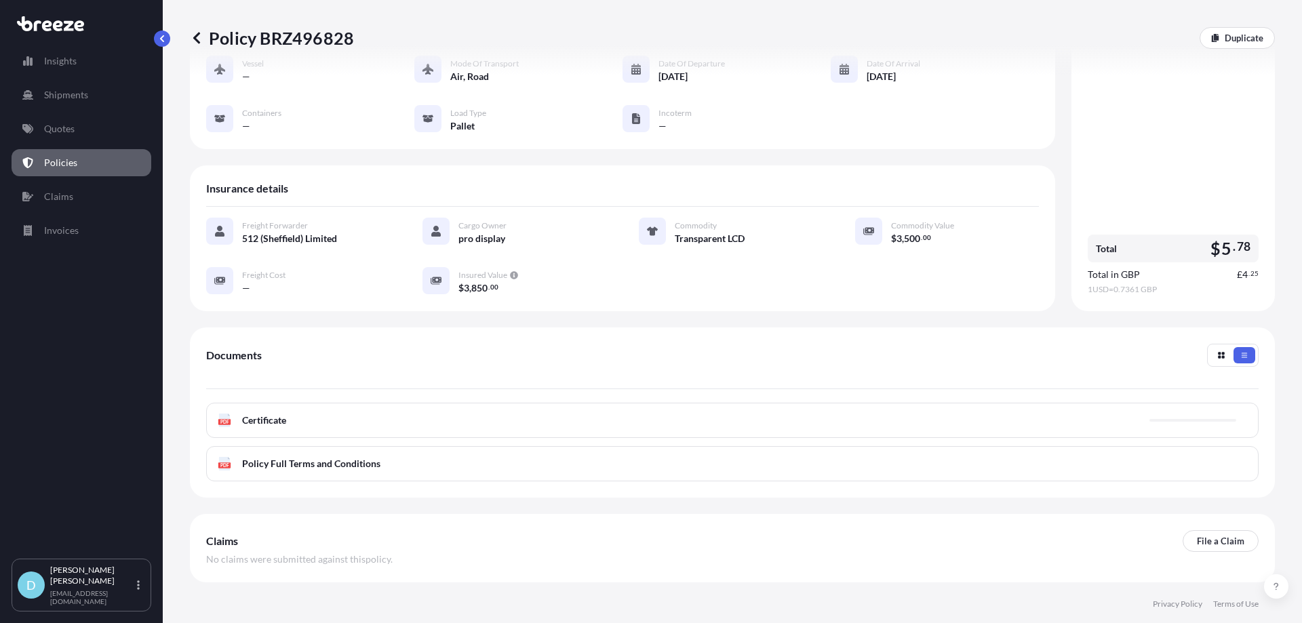
click at [553, 405] on div "PDF Certificate" at bounding box center [732, 420] width 1052 height 35
click at [536, 407] on div "PDF Certificate" at bounding box center [732, 420] width 1052 height 35
click at [471, 403] on link "PDF Certificate [DATE]" at bounding box center [732, 420] width 1052 height 35
